Goal: Task Accomplishment & Management: Manage account settings

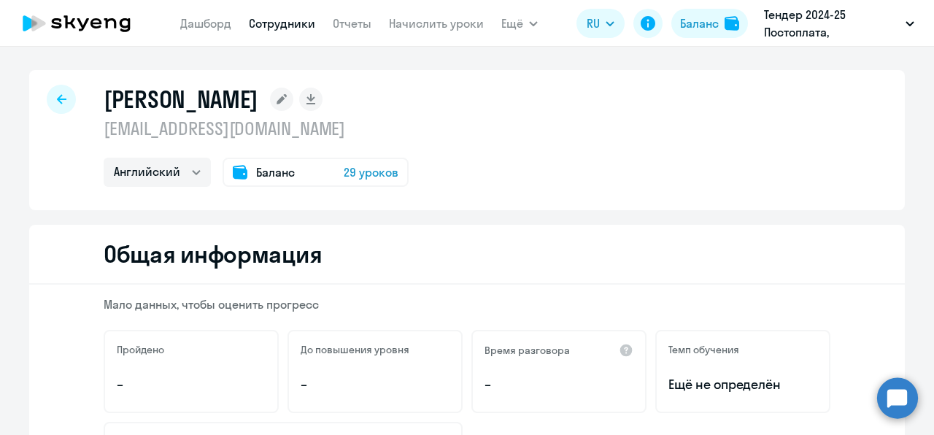
select select "english"
click at [371, 172] on span "29 уроков" at bounding box center [371, 172] width 55 height 18
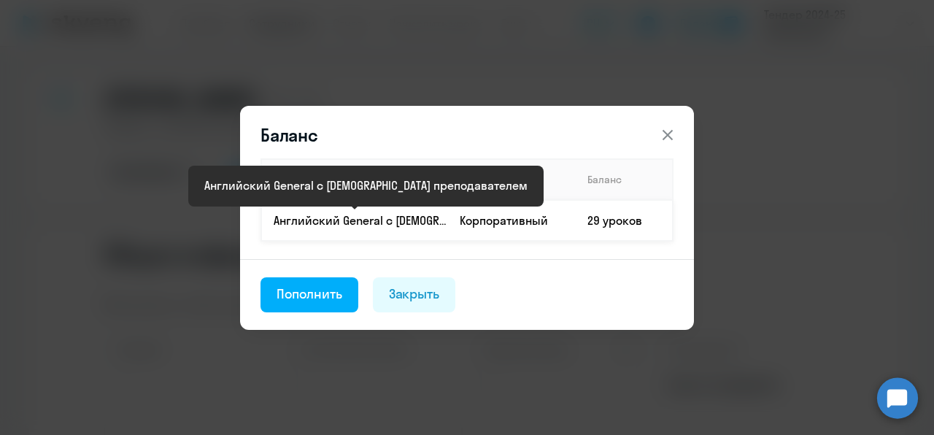
click at [442, 223] on p "Английский General с [DEMOGRAPHIC_DATA] преподавателем" at bounding box center [361, 220] width 174 height 16
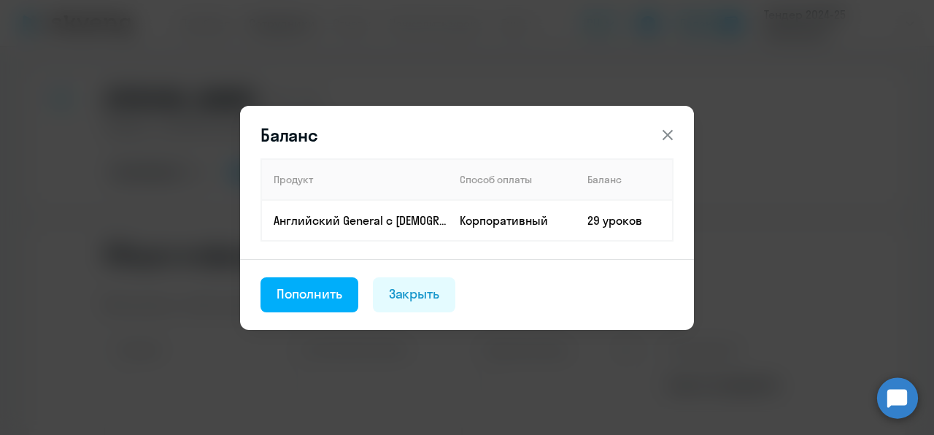
click at [666, 135] on icon at bounding box center [667, 134] width 10 height 10
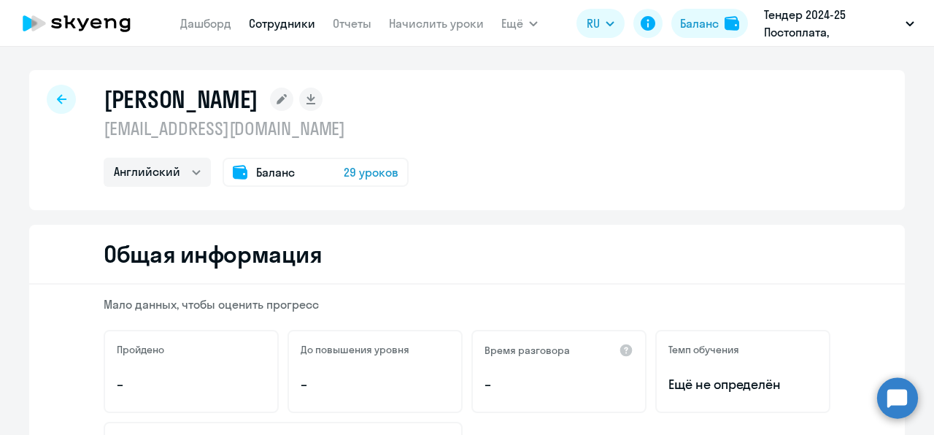
click at [279, 34] on nav "[PERSON_NAME] Отчеты Начислить уроки" at bounding box center [331, 23] width 303 height 29
click at [276, 24] on link "Сотрудники" at bounding box center [282, 23] width 66 height 15
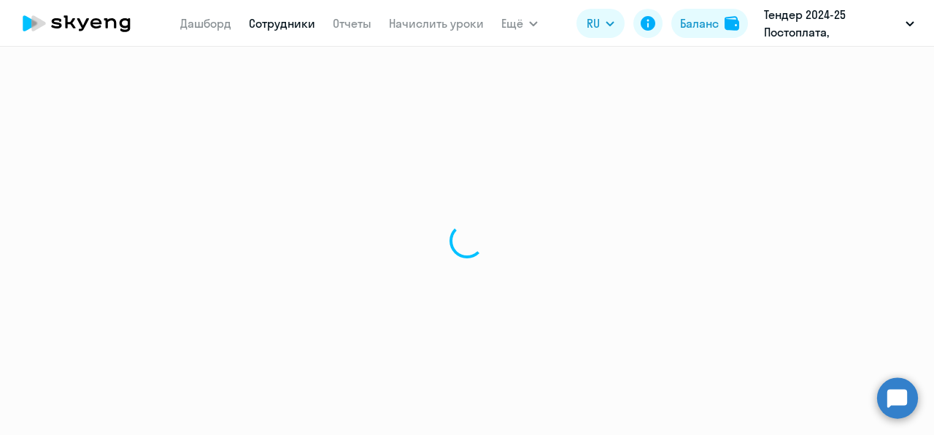
select select "30"
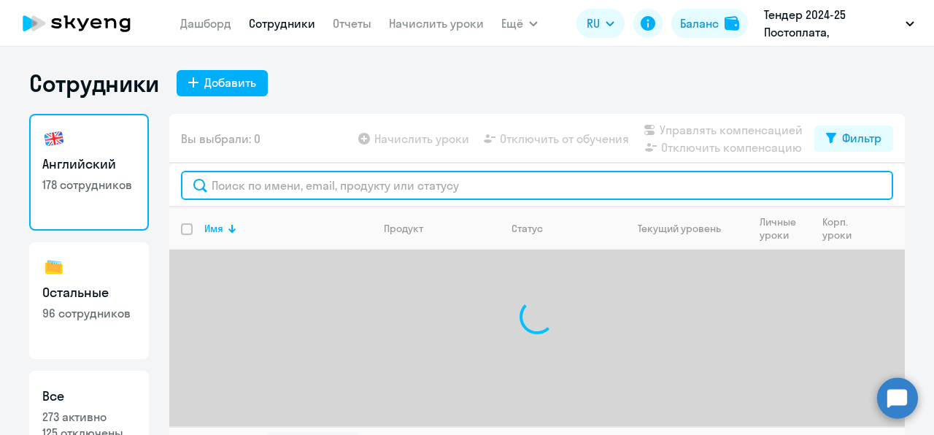
click at [322, 177] on input "text" at bounding box center [537, 185] width 712 height 29
type input "repyt"
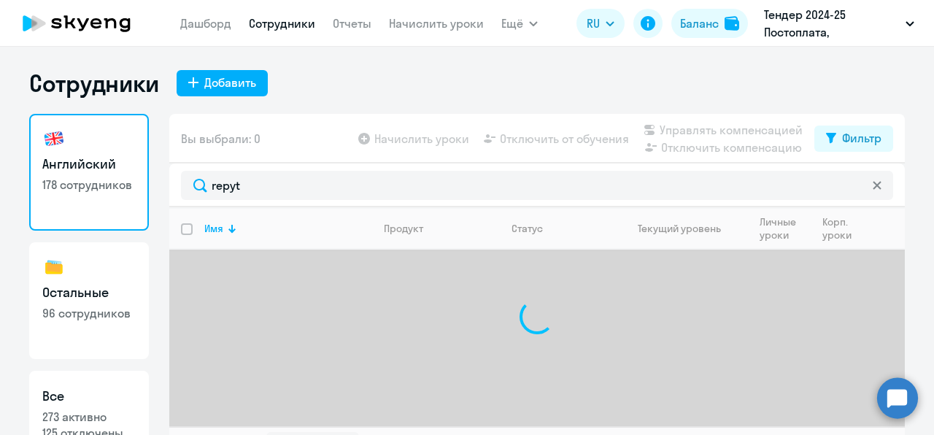
click at [441, 7] on app-header "[PERSON_NAME] Отчеты Начислить уроки Ещё Дашборд Сотрудники Отчеты Начислить ур…" at bounding box center [467, 23] width 934 height 47
click at [444, 21] on link "Начислить уроки" at bounding box center [436, 23] width 95 height 15
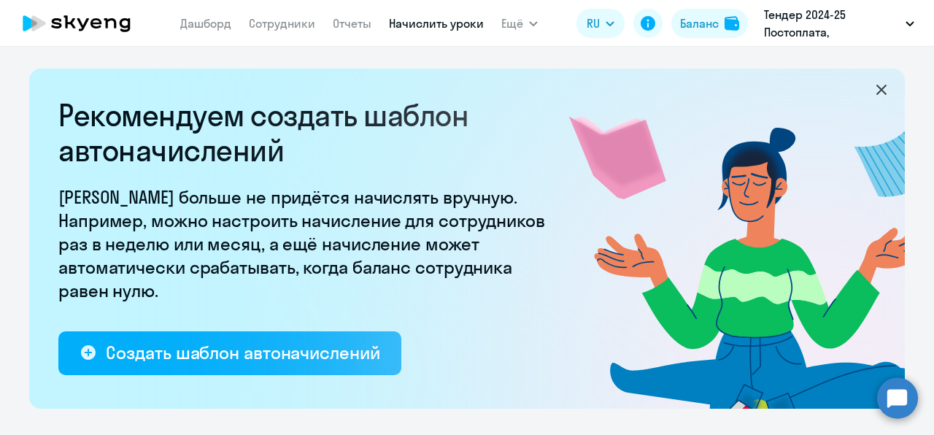
click at [398, 187] on p "[PERSON_NAME] больше не придётся начислять вручную. Например, можно настроить н…" at bounding box center [306, 243] width 496 height 117
select select "10"
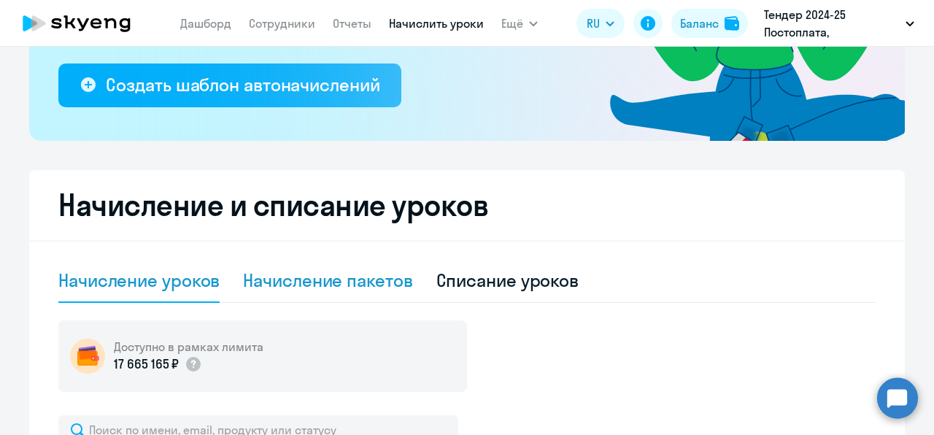
scroll to position [269, 0]
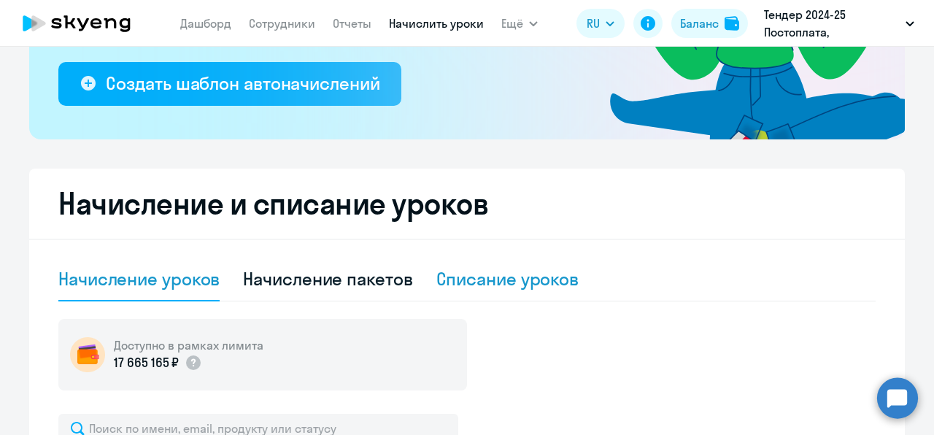
click at [492, 287] on div "Списание уроков" at bounding box center [507, 278] width 143 height 23
select select "10"
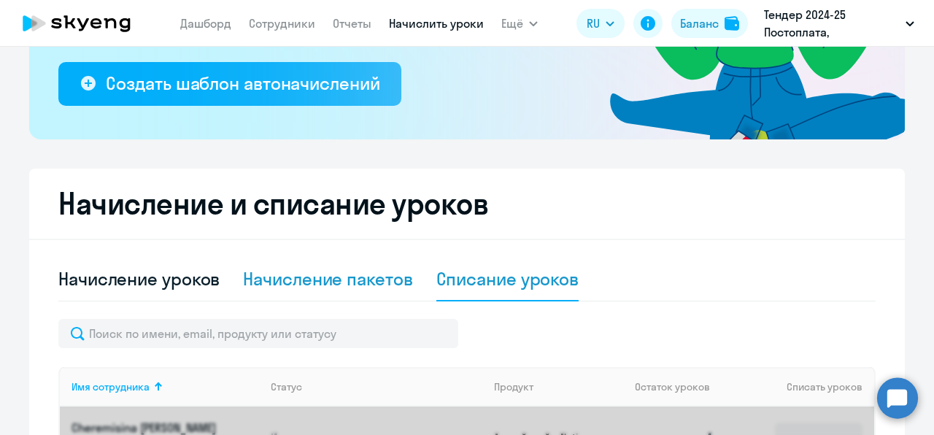
scroll to position [408, 0]
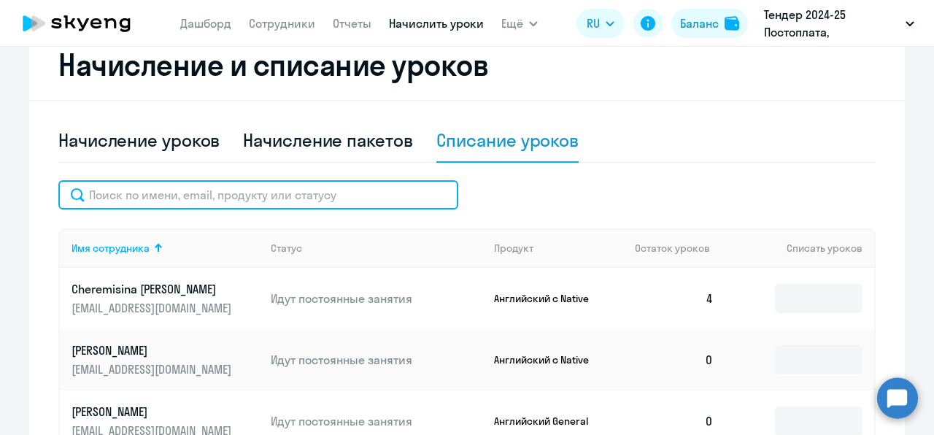
click at [349, 200] on input "text" at bounding box center [258, 194] width 400 height 29
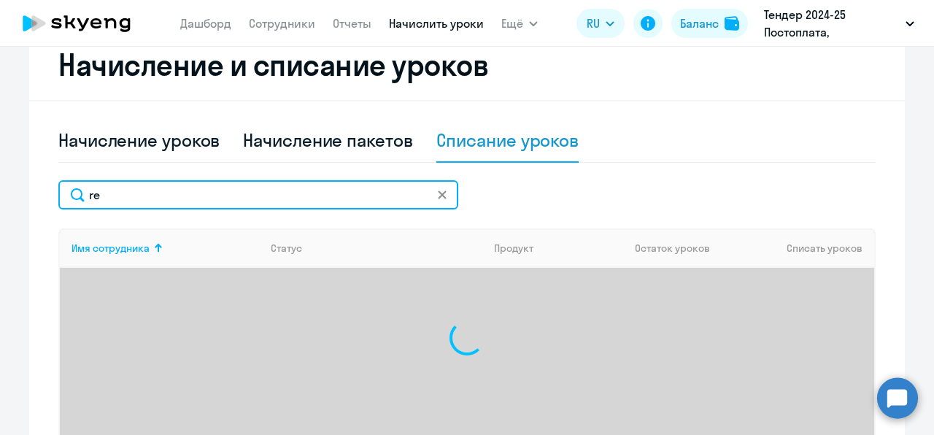
type input "r"
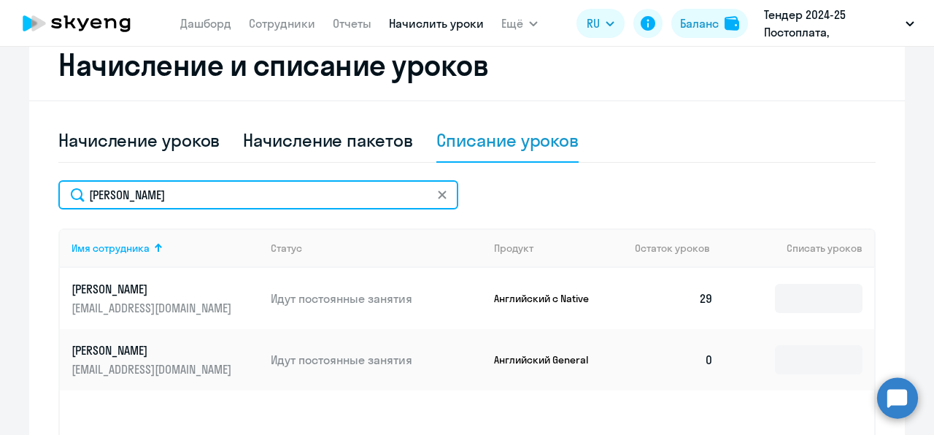
type input "[PERSON_NAME]"
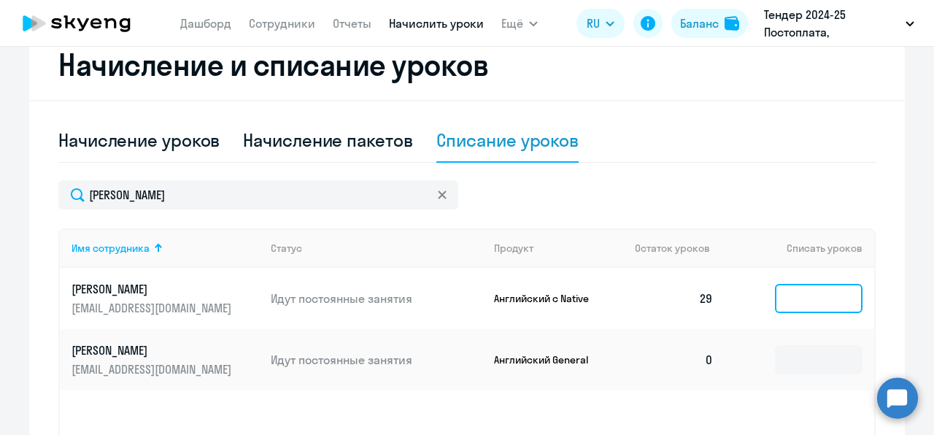
click at [810, 296] on input at bounding box center [819, 298] width 88 height 29
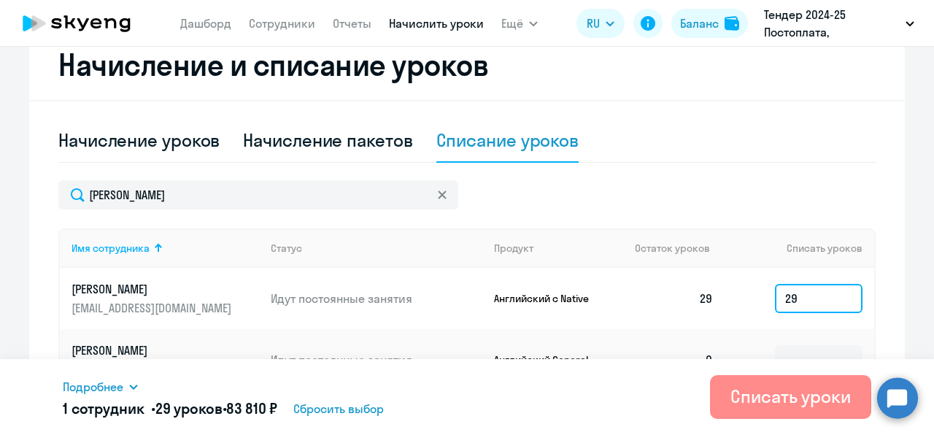
type input "29"
click at [793, 394] on div "Списать уроки" at bounding box center [790, 395] width 120 height 23
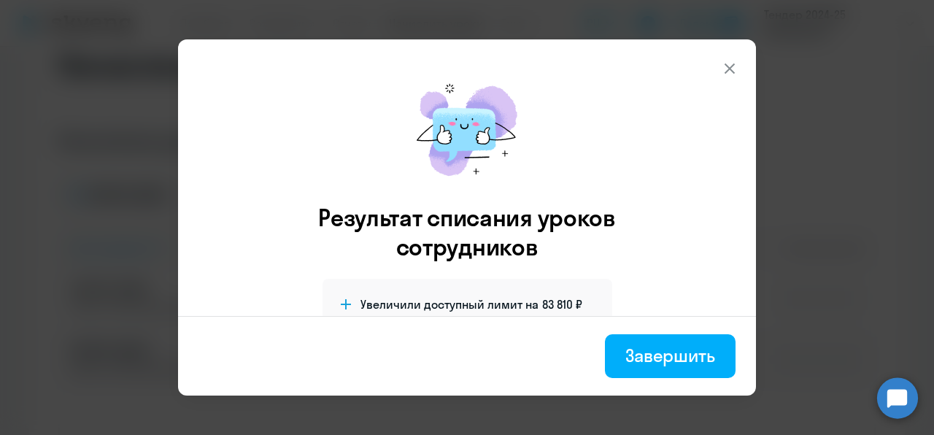
scroll to position [74, 0]
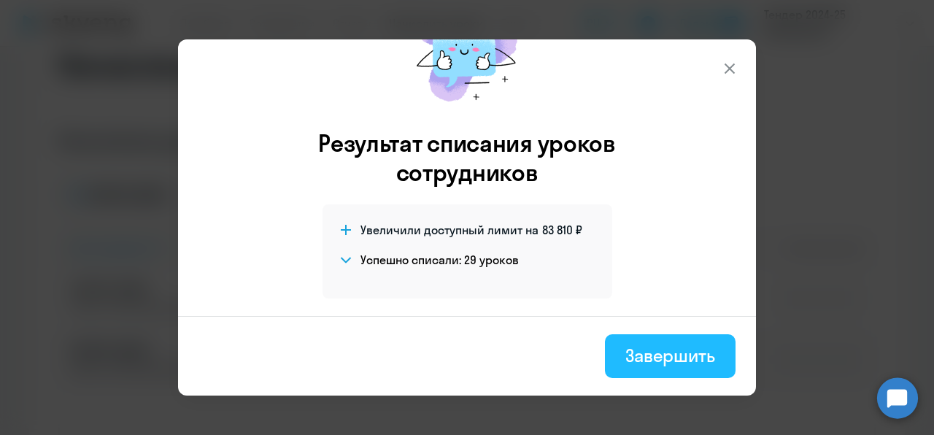
click at [654, 357] on div "Завершить" at bounding box center [670, 355] width 90 height 23
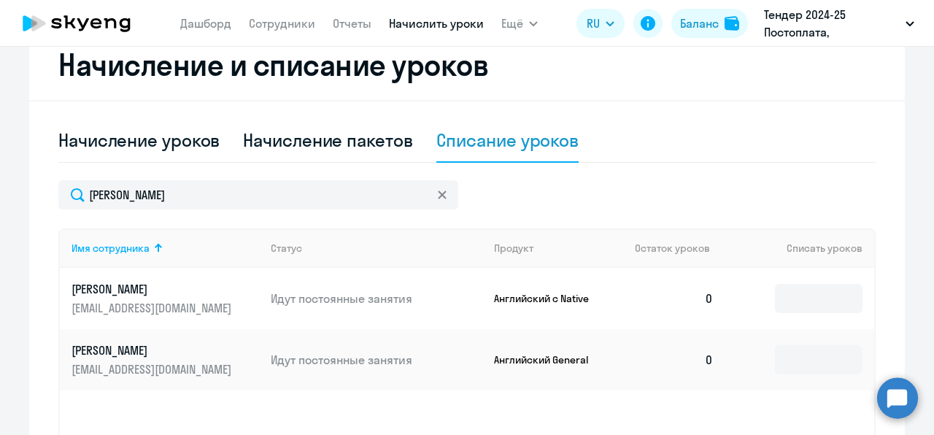
click at [143, 298] on link "[PERSON_NAME] [PERSON_NAME][EMAIL_ADDRESS][DOMAIN_NAME]" at bounding box center [164, 298] width 187 height 35
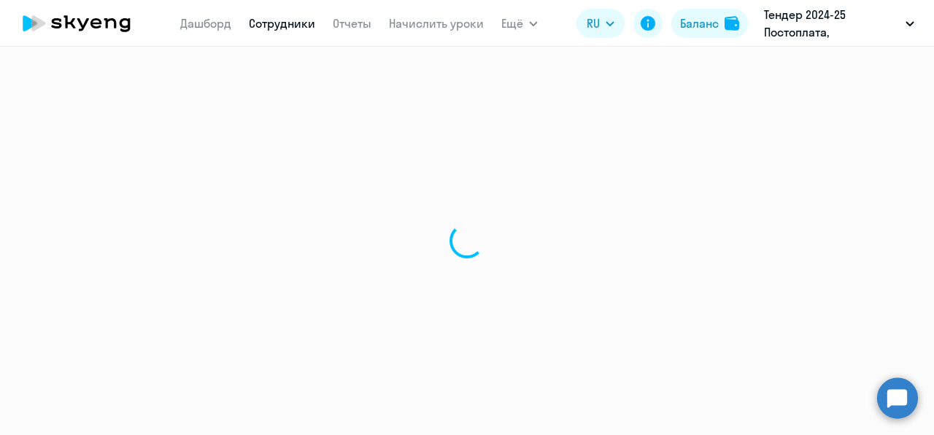
select select "english"
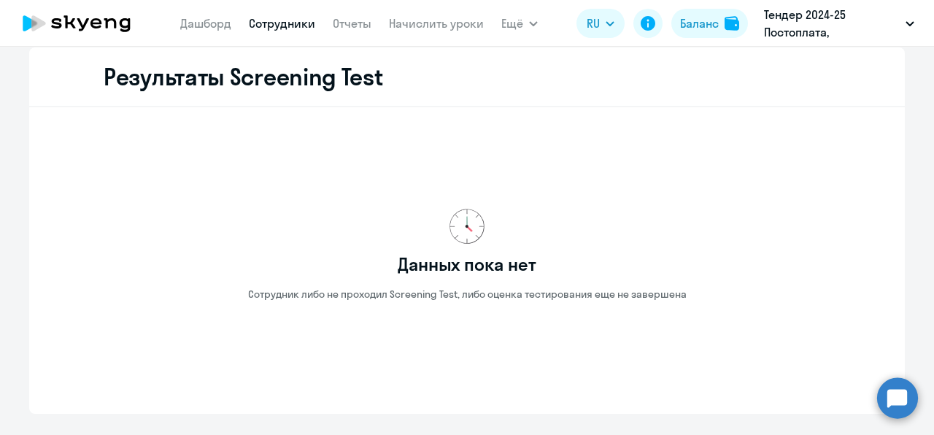
scroll to position [2419, 0]
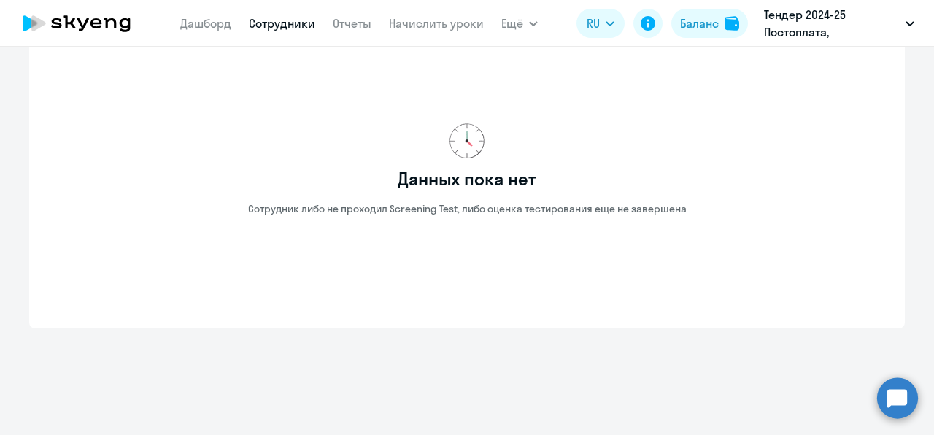
click at [292, 28] on link "Сотрудники" at bounding box center [282, 23] width 66 height 15
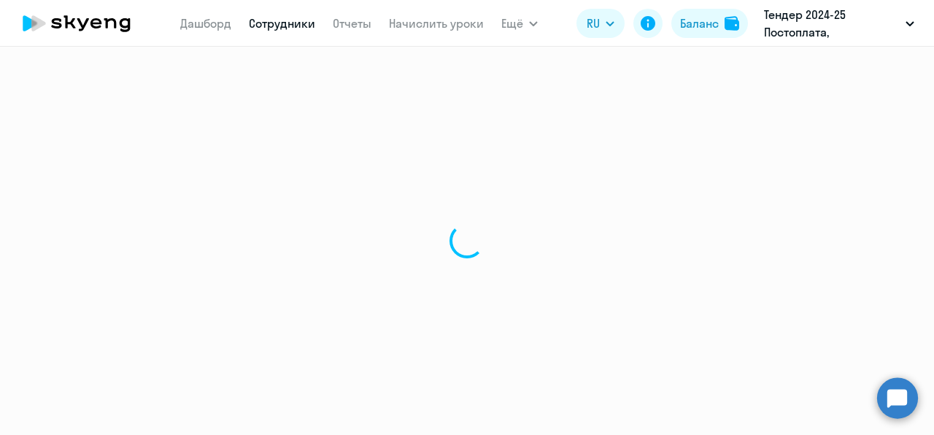
select select "30"
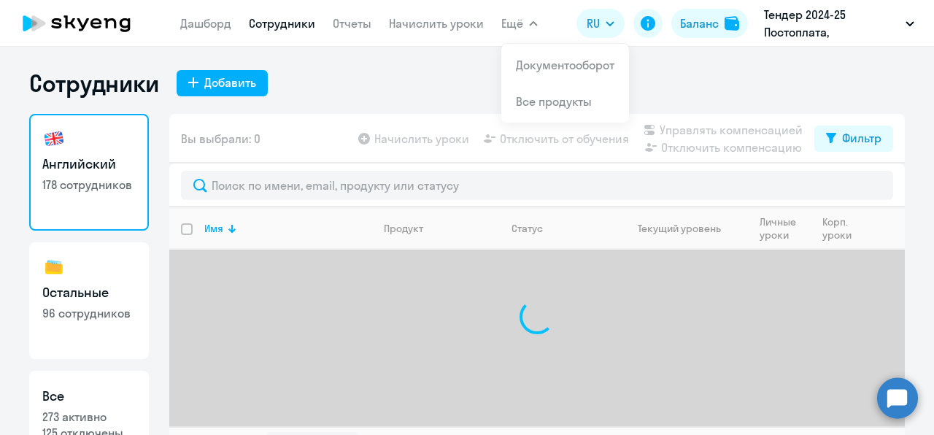
click at [508, 22] on span "Ещё" at bounding box center [512, 24] width 22 height 18
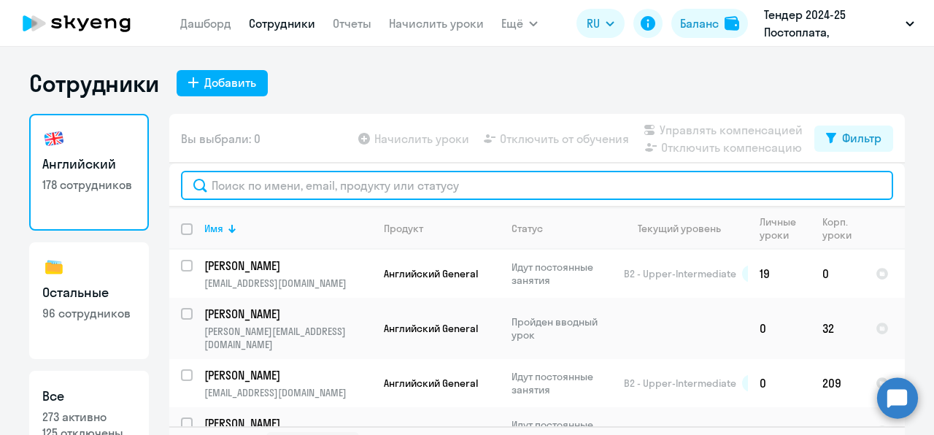
click at [275, 183] on input "text" at bounding box center [537, 185] width 712 height 29
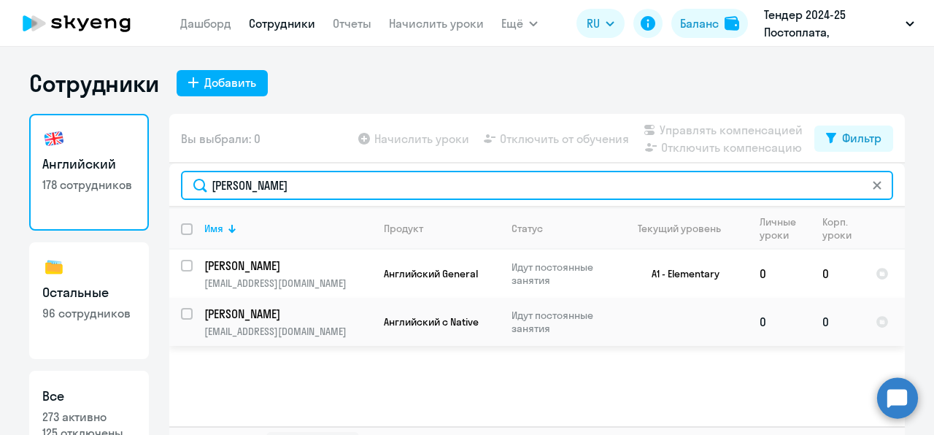
type input "[PERSON_NAME]"
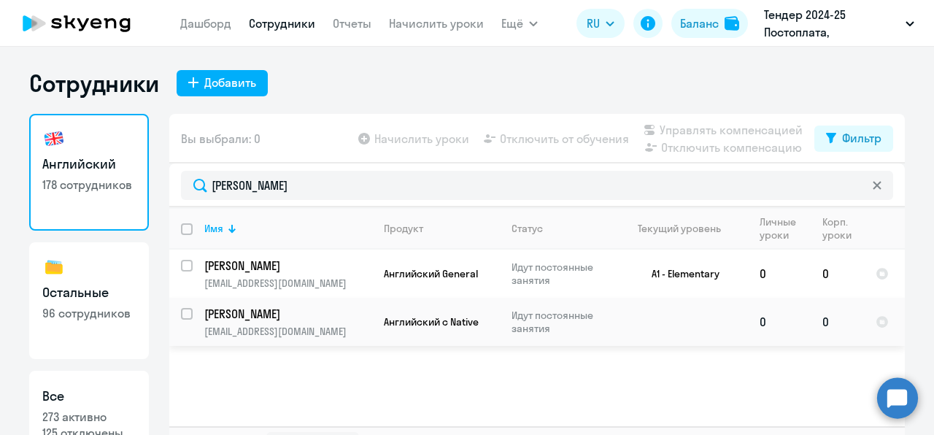
click at [181, 317] on input "select row 42232399" at bounding box center [195, 322] width 29 height 29
checkbox input "true"
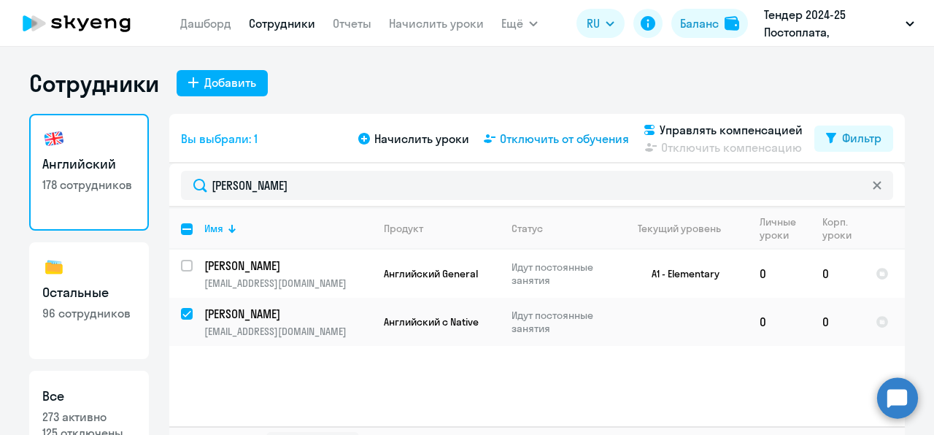
click at [586, 143] on span "Отключить от обучения" at bounding box center [564, 139] width 129 height 18
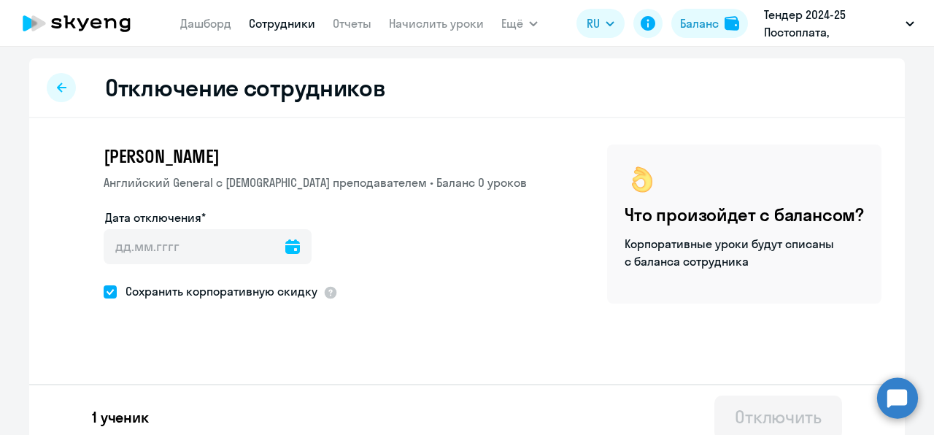
scroll to position [15, 0]
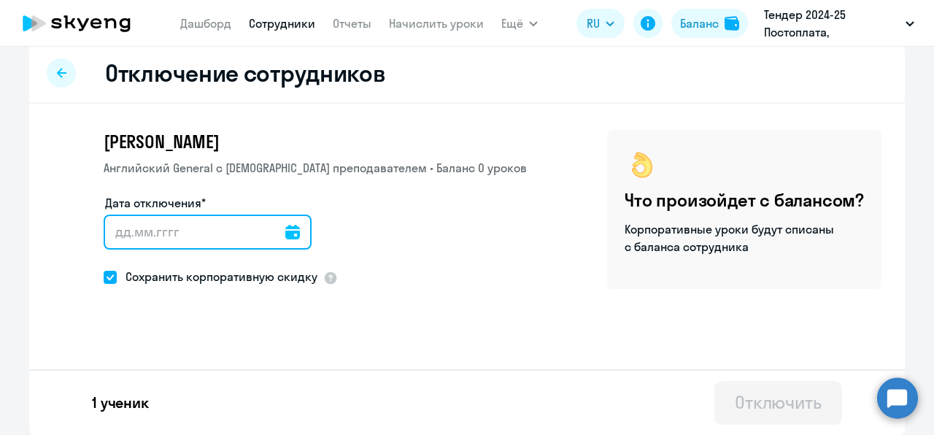
click at [183, 231] on input "Дата отключения*" at bounding box center [208, 231] width 208 height 35
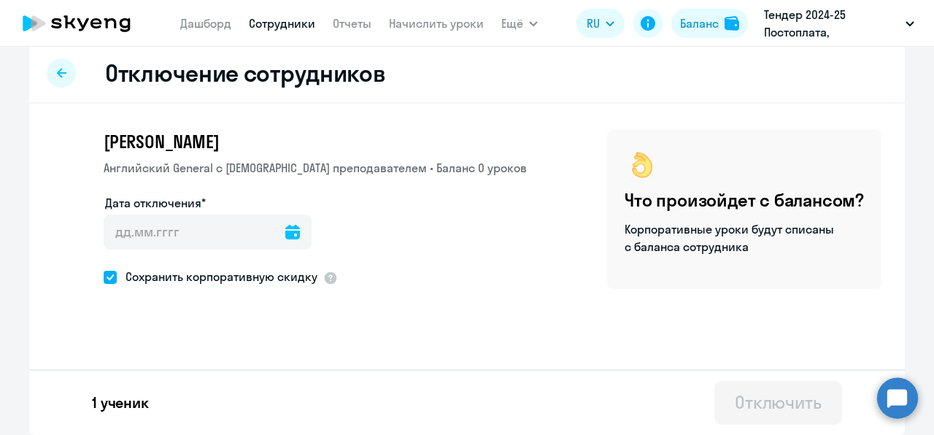
click at [104, 280] on span at bounding box center [110, 277] width 13 height 13
click at [103, 277] on input "Сохранить корпоративную скидку" at bounding box center [103, 276] width 1 height 1
checkbox input "false"
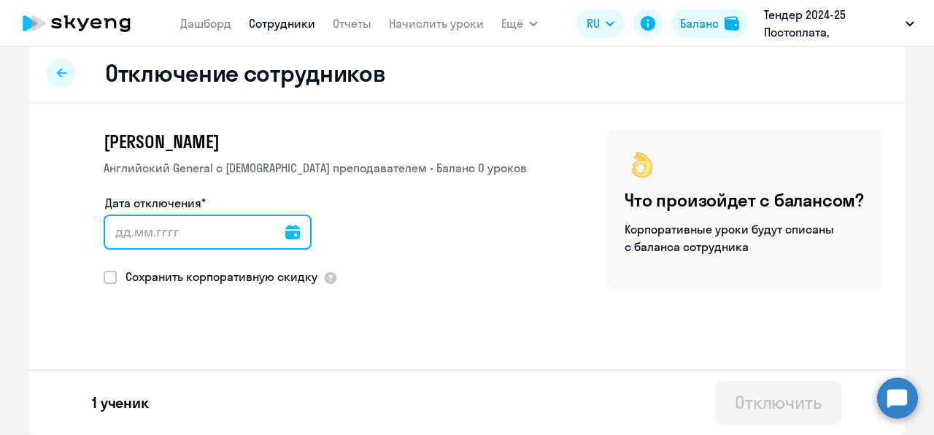
click at [134, 233] on input "Дата отключения*" at bounding box center [208, 231] width 208 height 35
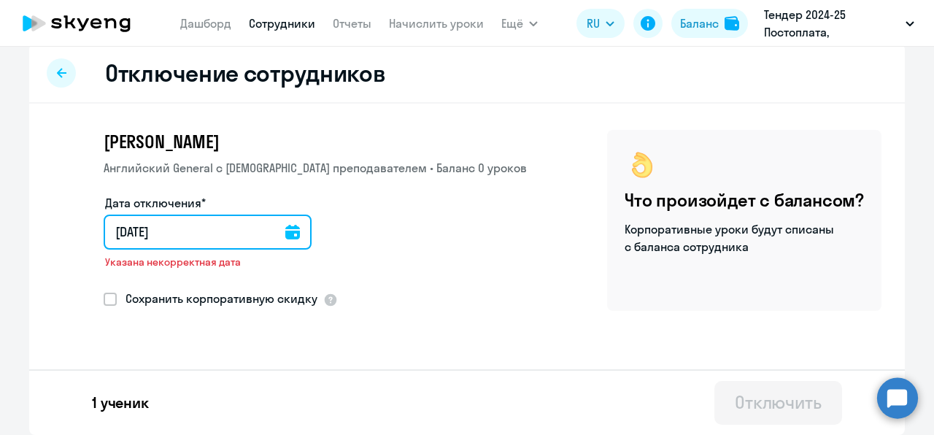
type input "[DATE]"
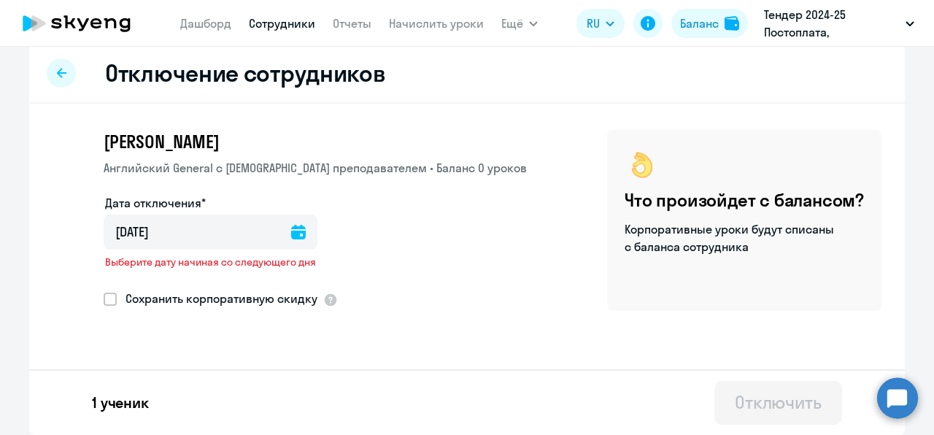
click at [291, 235] on icon at bounding box center [298, 232] width 15 height 15
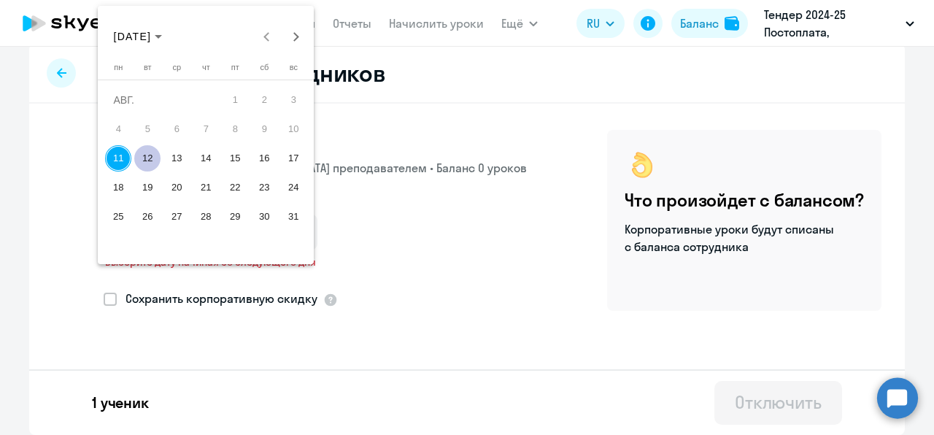
click at [147, 153] on span "12" at bounding box center [147, 158] width 26 height 26
type input "[DATE]"
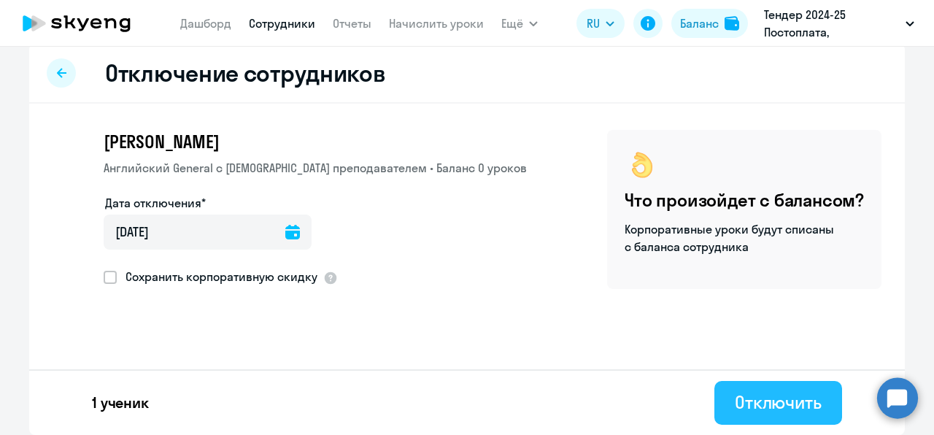
click at [782, 400] on div "Отключить" at bounding box center [778, 401] width 87 height 23
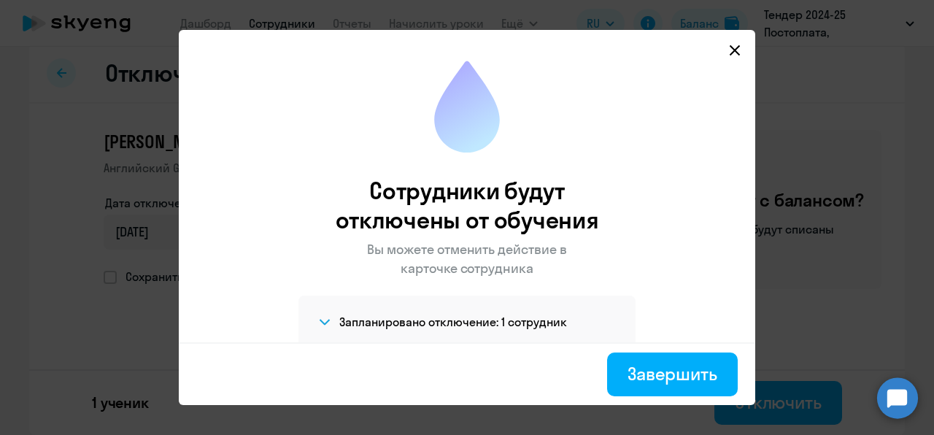
click at [740, 48] on icon at bounding box center [734, 50] width 10 height 10
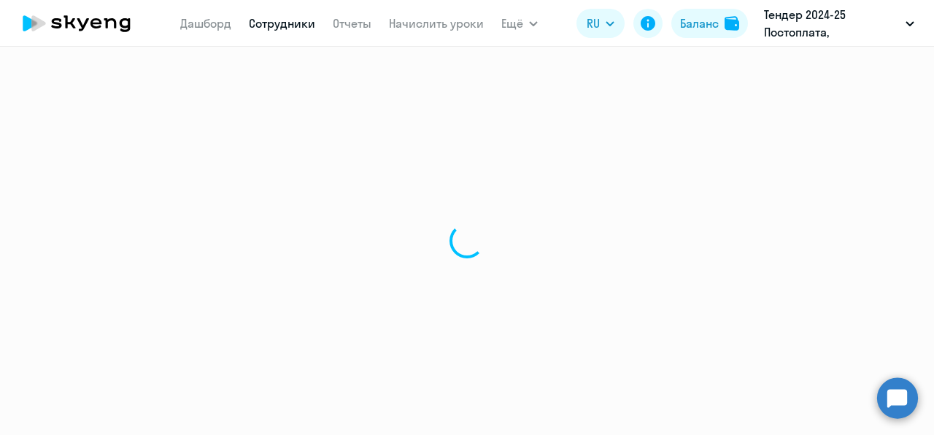
select select "30"
